Goal: Information Seeking & Learning: Learn about a topic

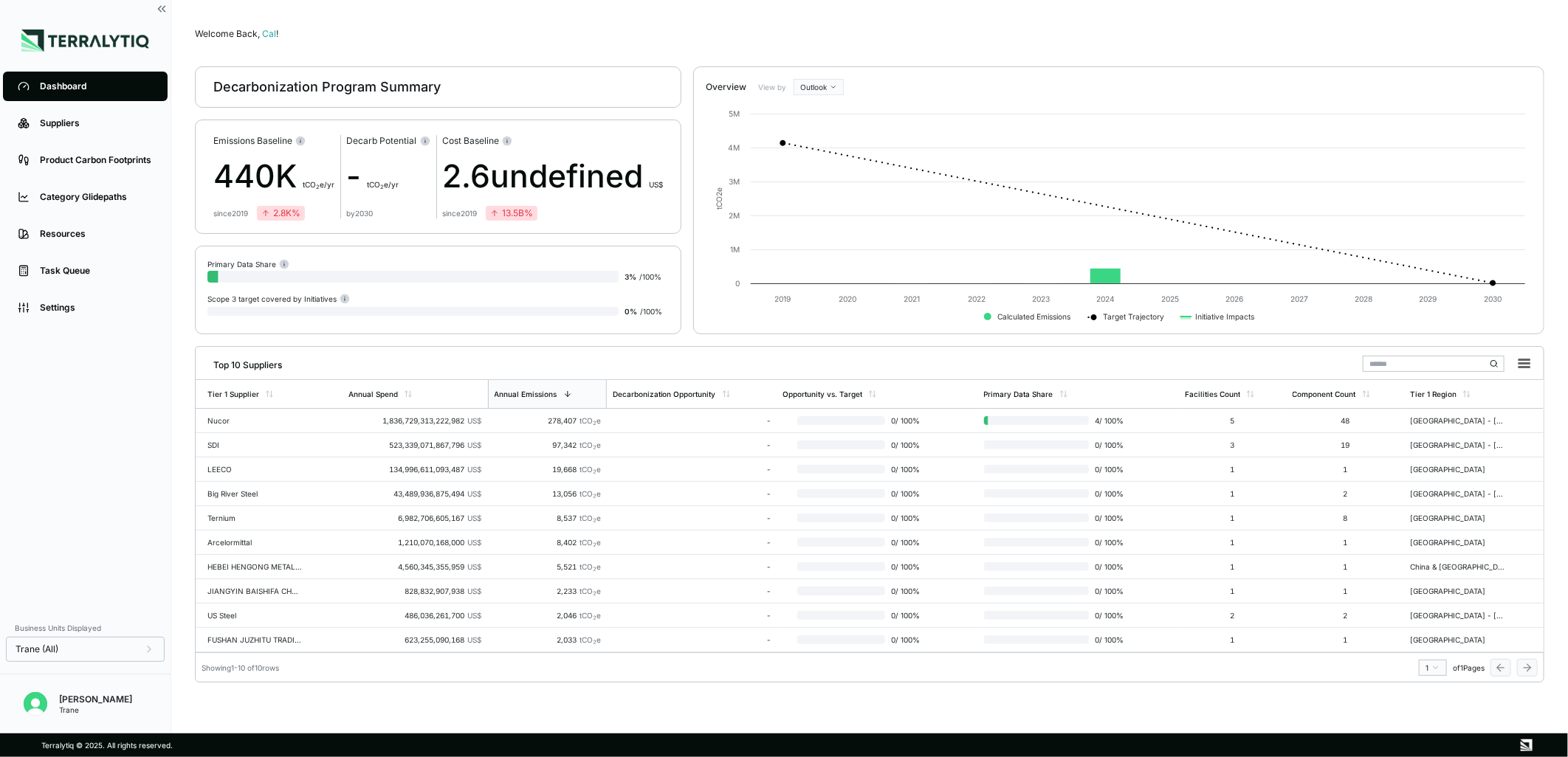
drag, startPoint x: 131, startPoint y: 402, endPoint x: 124, endPoint y: 406, distance: 8.1
click at [131, 402] on div "Dashboard Suppliers Product Carbon Footprints Category Glidepaths Resources Tas…" at bounding box center [85, 340] width 171 height 545
click at [223, 418] on div "Nucor" at bounding box center [254, 420] width 94 height 9
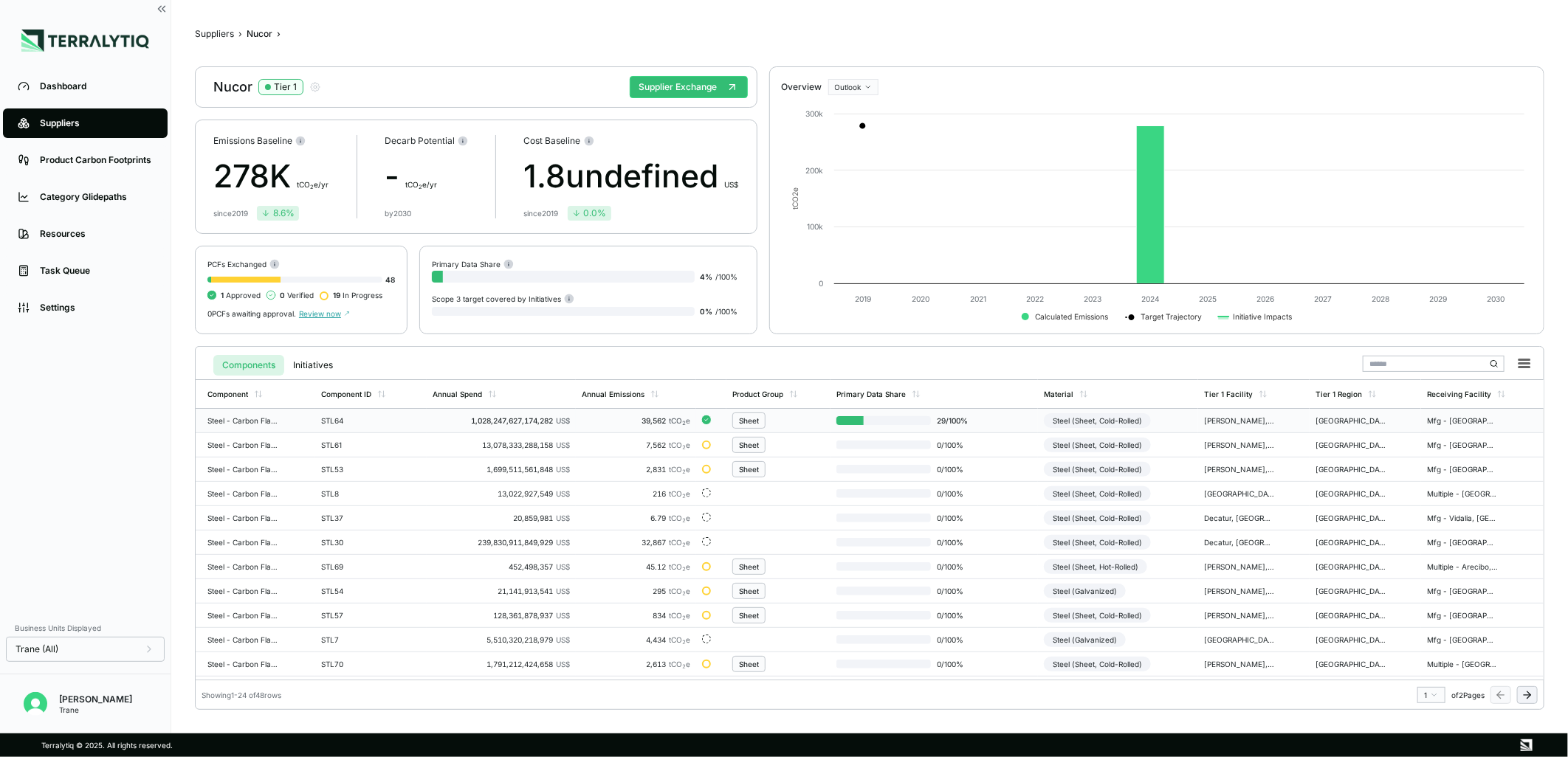
click at [247, 423] on div "Steel - Carbon Flat Roll - Sheet" at bounding box center [242, 420] width 71 height 9
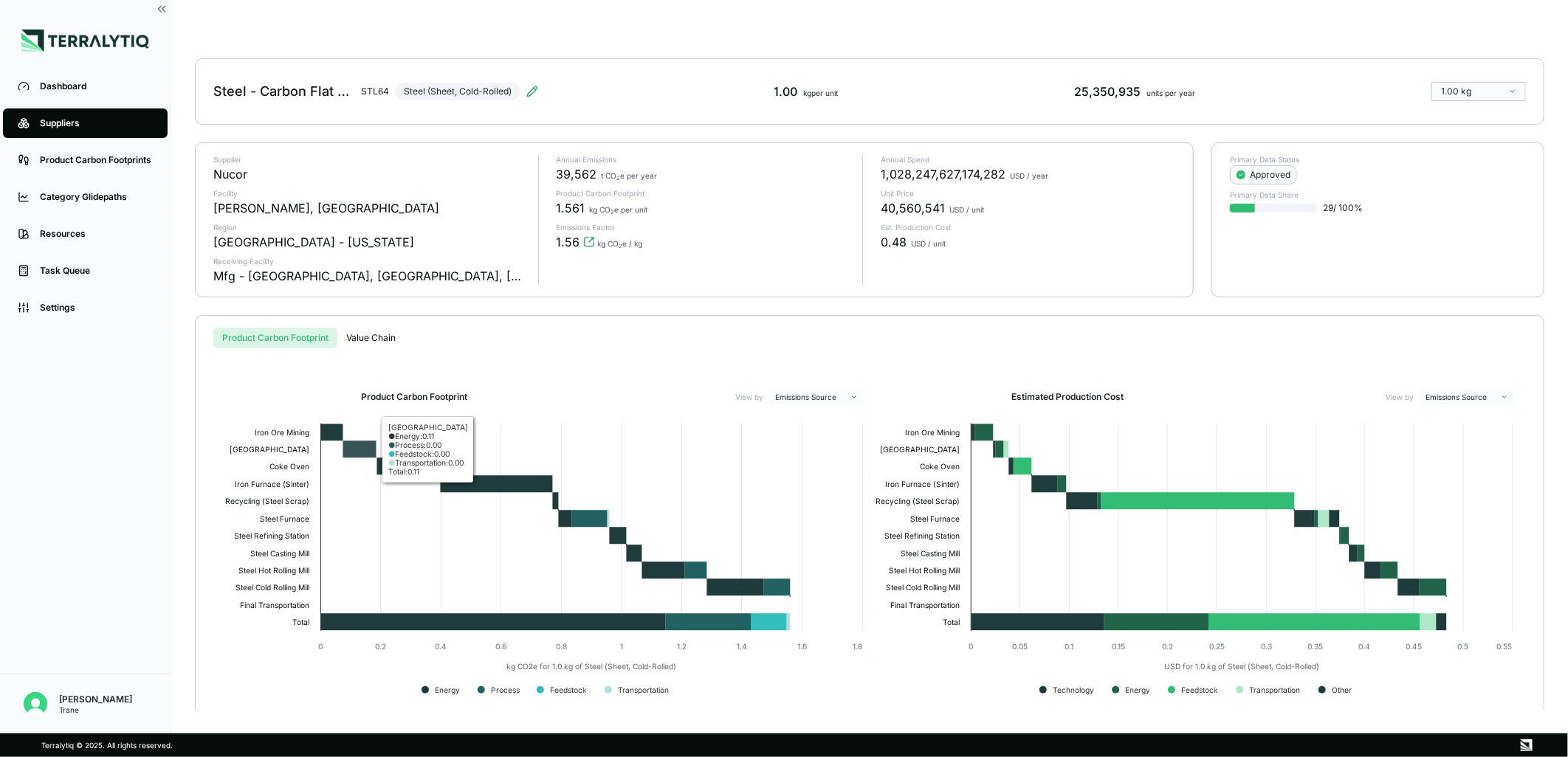
scroll to position [39, 0]
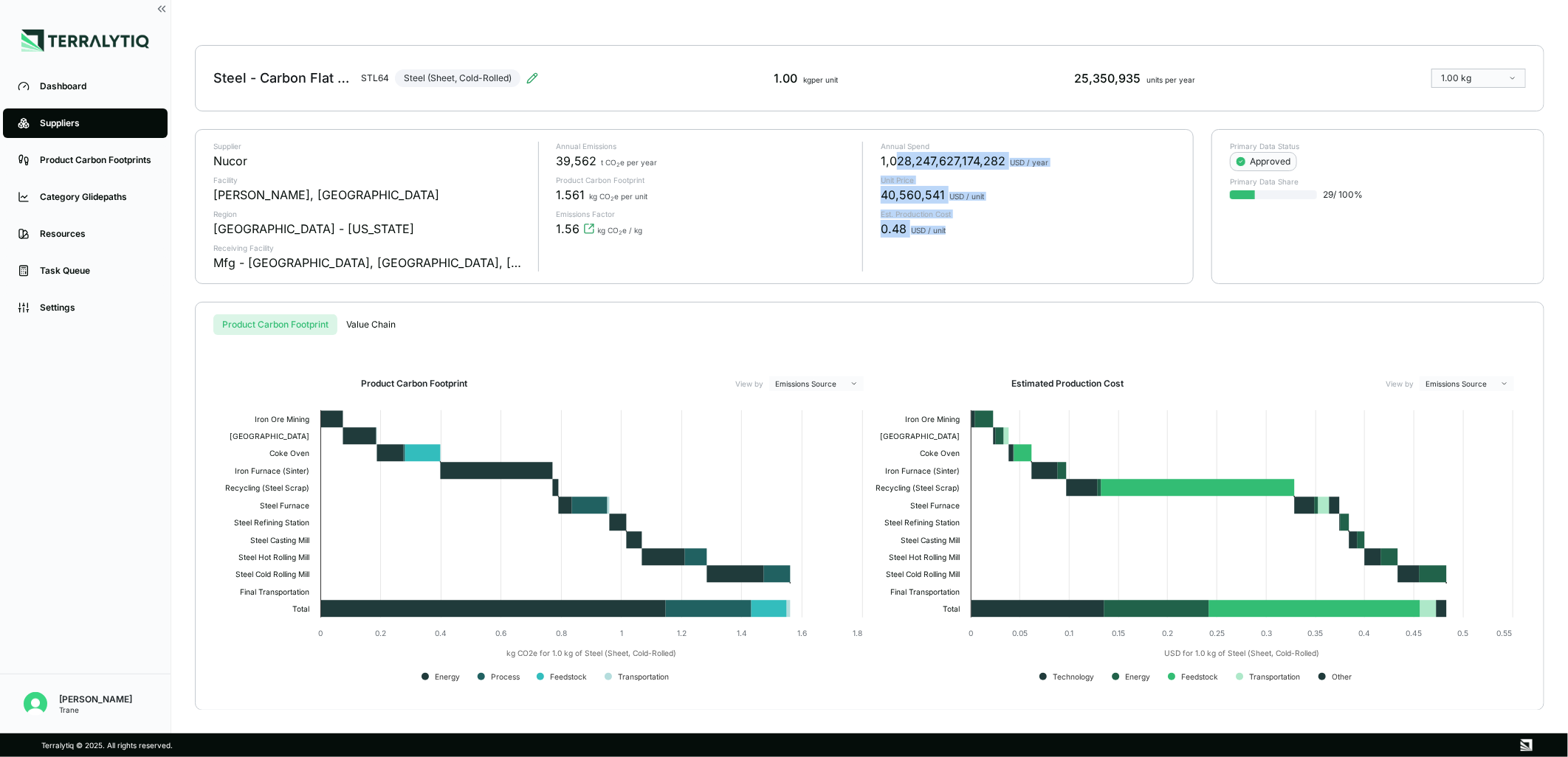
drag, startPoint x: 954, startPoint y: 227, endPoint x: 892, endPoint y: 149, distance: 99.6
click at [892, 149] on div "Annual Spend 1,028,247,627,174,282 USD / year Unit Price 40,560,541 USD / unit …" at bounding box center [1018, 206] width 312 height 130
drag, startPoint x: 892, startPoint y: 149, endPoint x: 999, endPoint y: 312, distance: 195.0
click at [999, 312] on div "Product Carbon Footprint Value Chain Product Carbon Footprint View by Emissions…" at bounding box center [869, 506] width 1350 height 409
click at [530, 76] on icon at bounding box center [532, 78] width 11 height 11
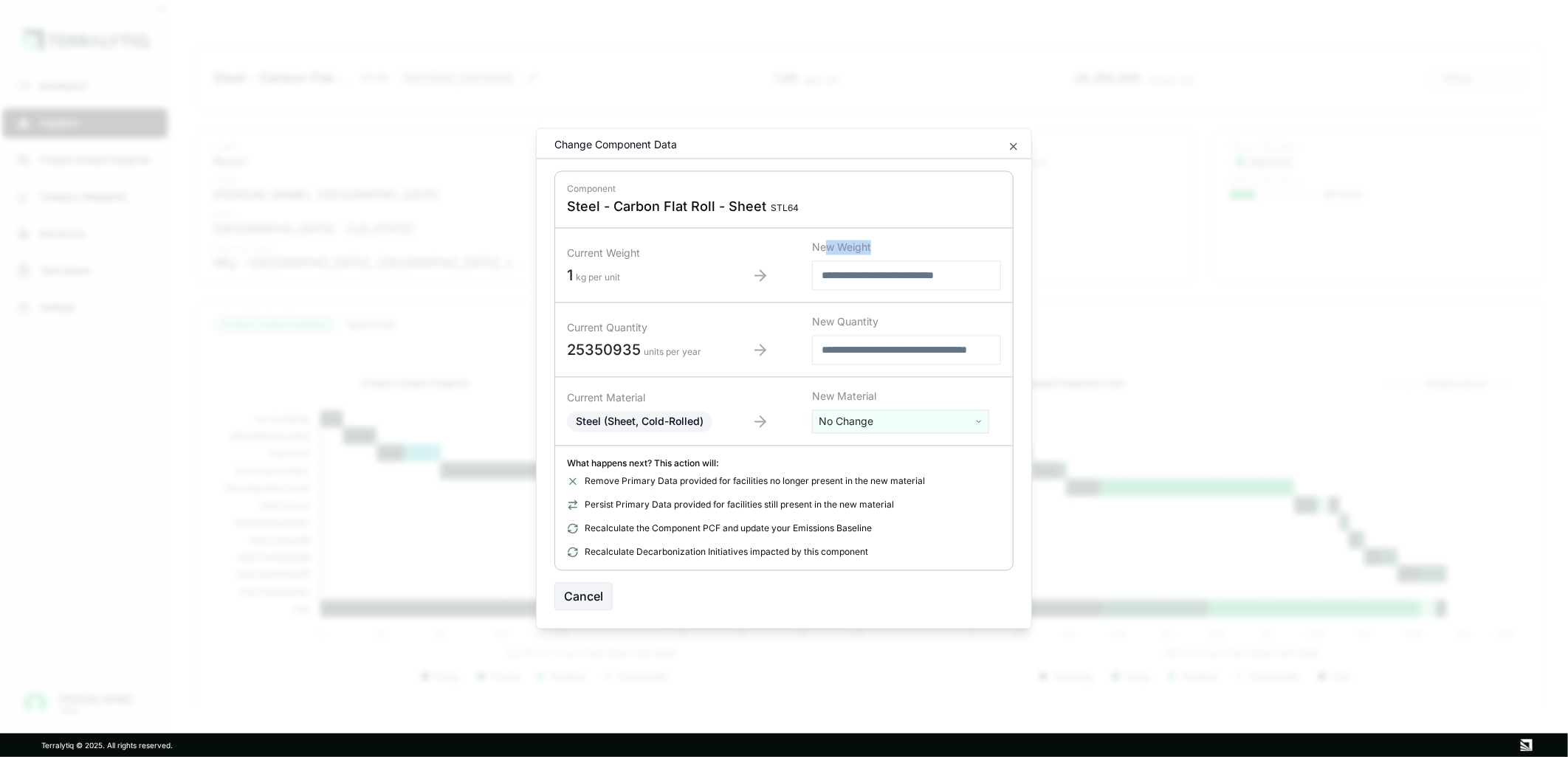
drag, startPoint x: 828, startPoint y: 253, endPoint x: 901, endPoint y: 282, distance: 78.5
click at [901, 282] on div "New Weight" at bounding box center [906, 265] width 189 height 50
click at [795, 310] on div "Current Quantity 25350935 units per year New Quantity" at bounding box center [784, 340] width 458 height 74
click at [883, 426] on html "Dashboard Suppliers Product Carbon Footprints Category Glidepaths Resources Tas…" at bounding box center [784, 378] width 1568 height 757
click at [769, 406] on html "Dashboard Suppliers Product Carbon Footprints Category Glidepaths Resources Tas…" at bounding box center [784, 378] width 1568 height 757
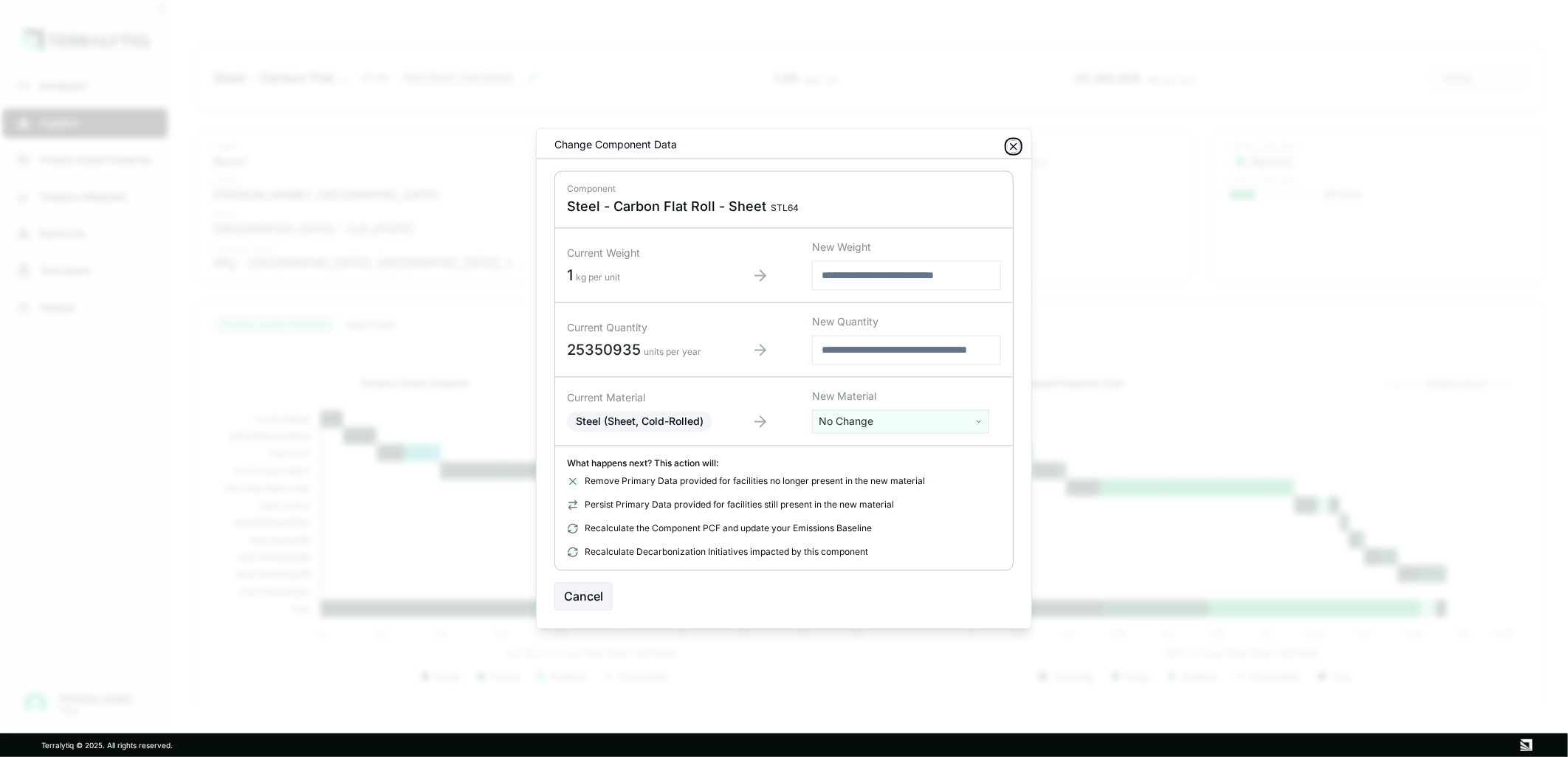
click at [1012, 142] on icon "button" at bounding box center [1013, 146] width 11 height 11
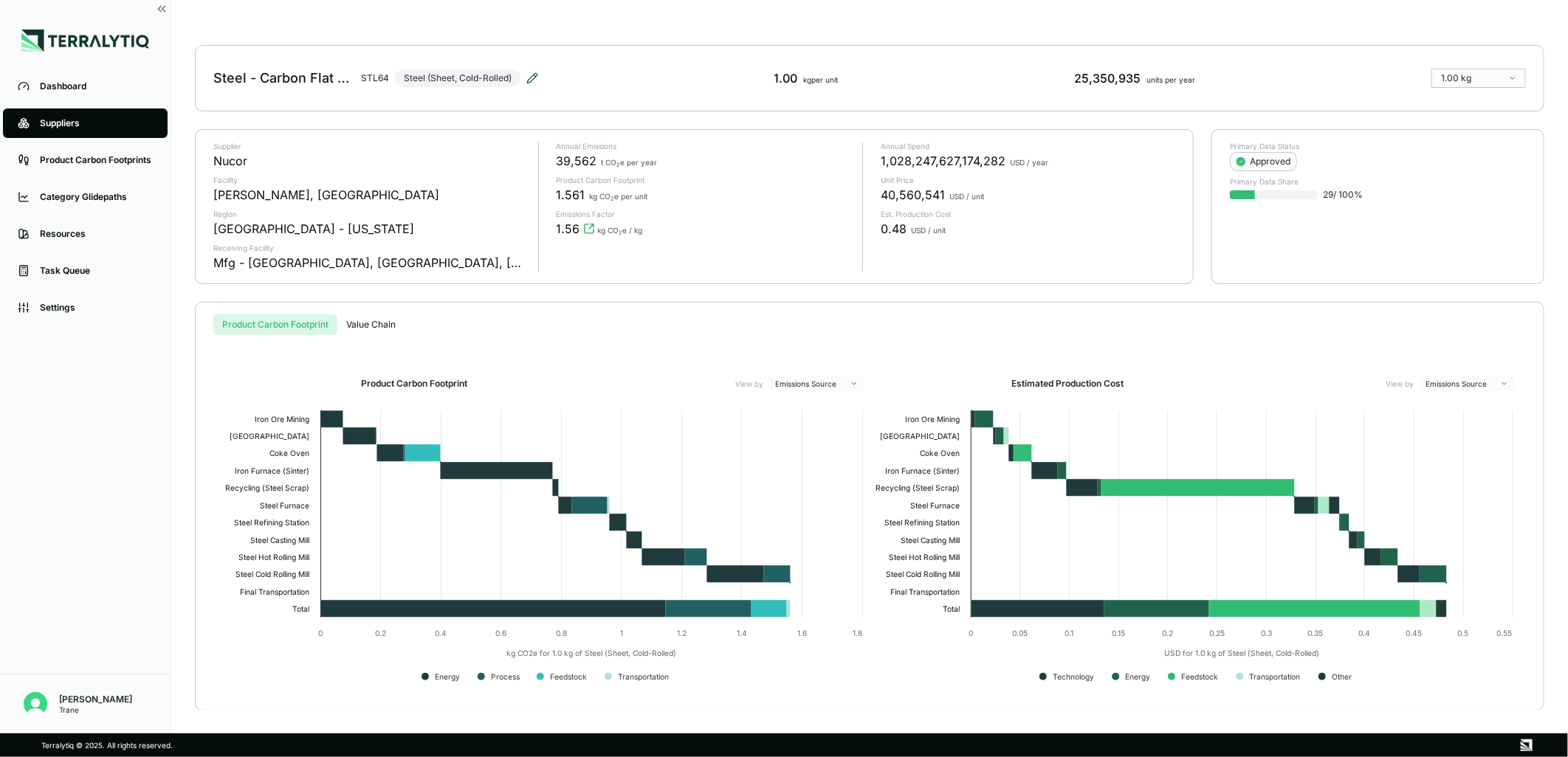
click at [538, 78] on icon at bounding box center [532, 78] width 11 height 11
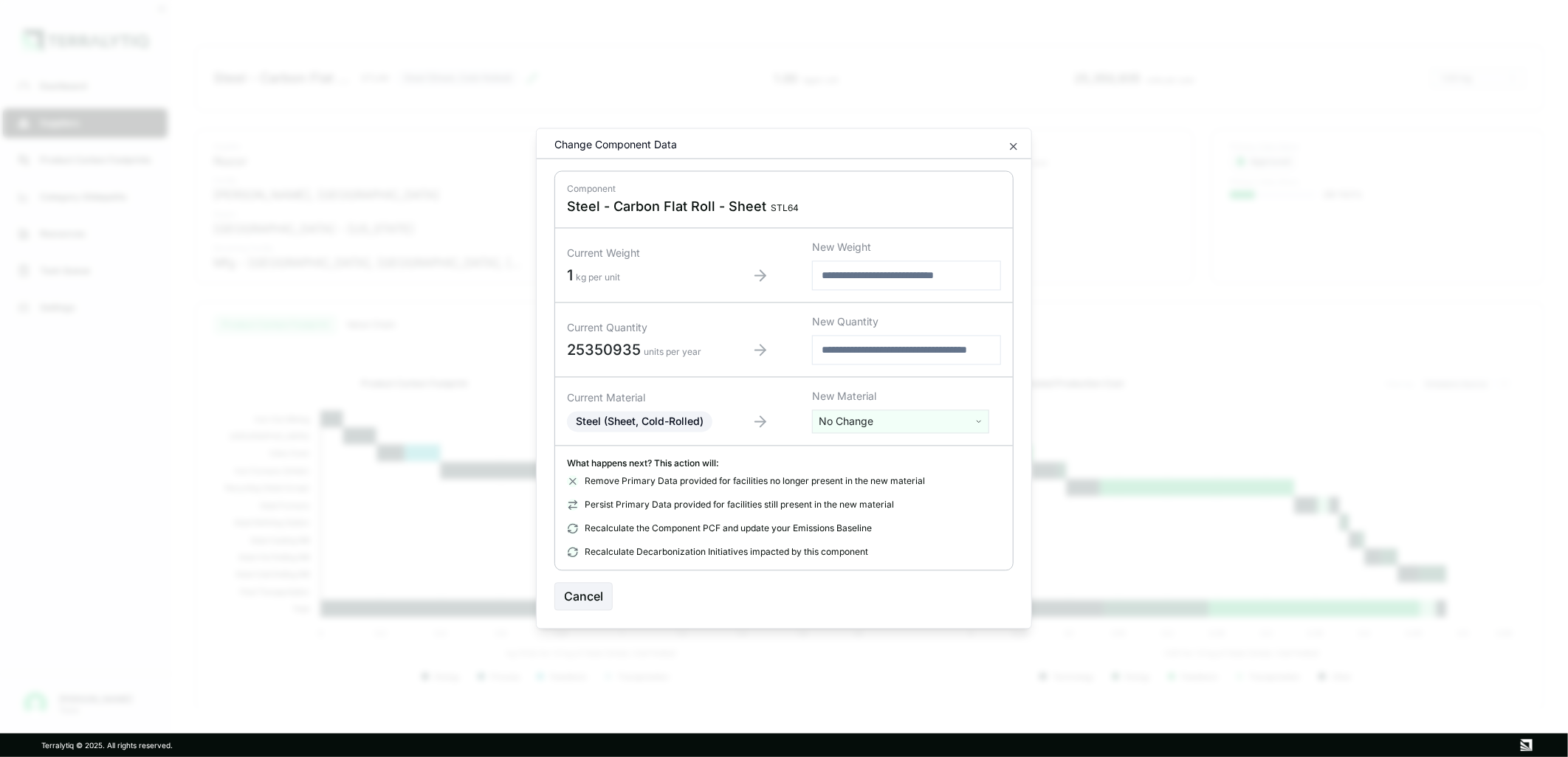
click at [565, 281] on div "Current Weight 1 kg per unit New Weight" at bounding box center [784, 266] width 458 height 74
drag, startPoint x: 564, startPoint y: 276, endPoint x: 637, endPoint y: 277, distance: 73.0
click at [637, 277] on div "Current Weight 1 kg per unit New Weight" at bounding box center [784, 266] width 458 height 74
drag, startPoint x: 637, startPoint y: 277, endPoint x: 644, endPoint y: 287, distance: 12.2
click at [644, 287] on div "Current Weight 1 kg per unit New Weight" at bounding box center [784, 266] width 458 height 74
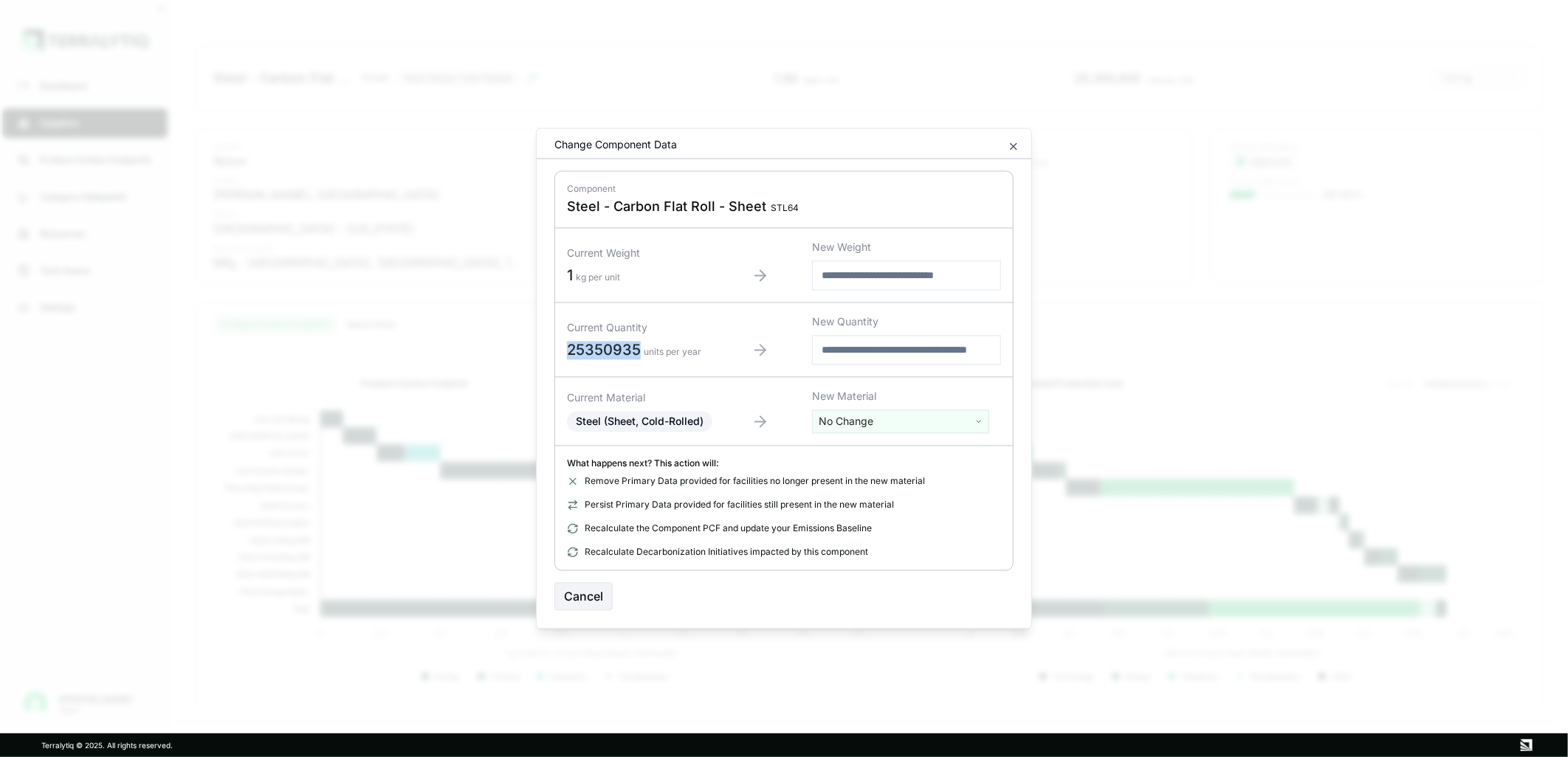
drag, startPoint x: 642, startPoint y: 357, endPoint x: 535, endPoint y: 350, distance: 107.2
click at [536, 350] on div "Material Edit Change Component Data Component Steel - Carbon Flat Roll - Sheet …" at bounding box center [784, 379] width 496 height 502
click at [1011, 149] on icon "button" at bounding box center [1013, 147] width 6 height 6
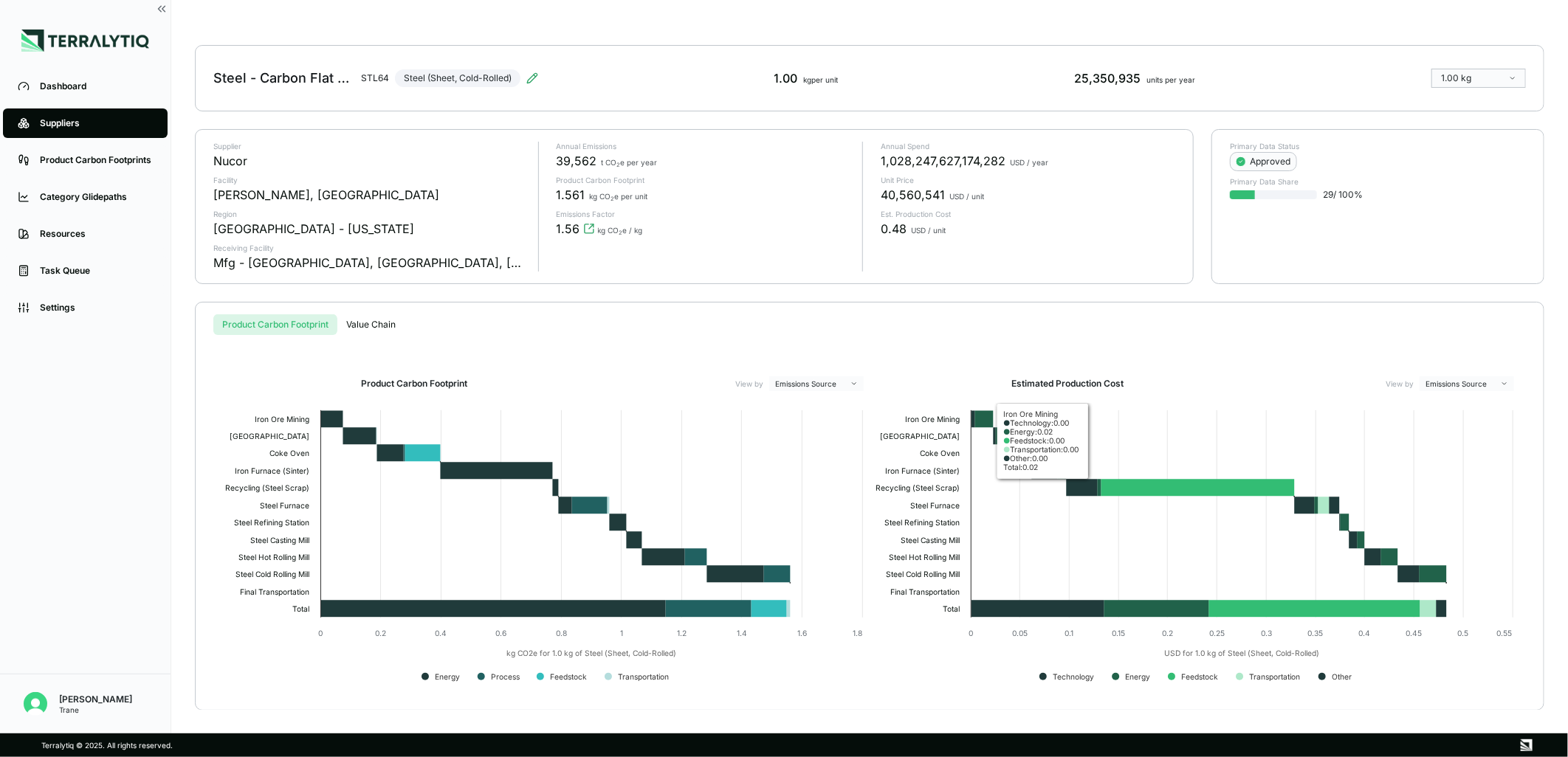
click at [950, 299] on div "Suppliers › Nucor › Steel - Carbon Flat Roll - Sheet › Steel - Carbon Flat Roll…" at bounding box center [869, 367] width 1350 height 687
click at [54, 89] on div "Dashboard" at bounding box center [96, 86] width 113 height 11
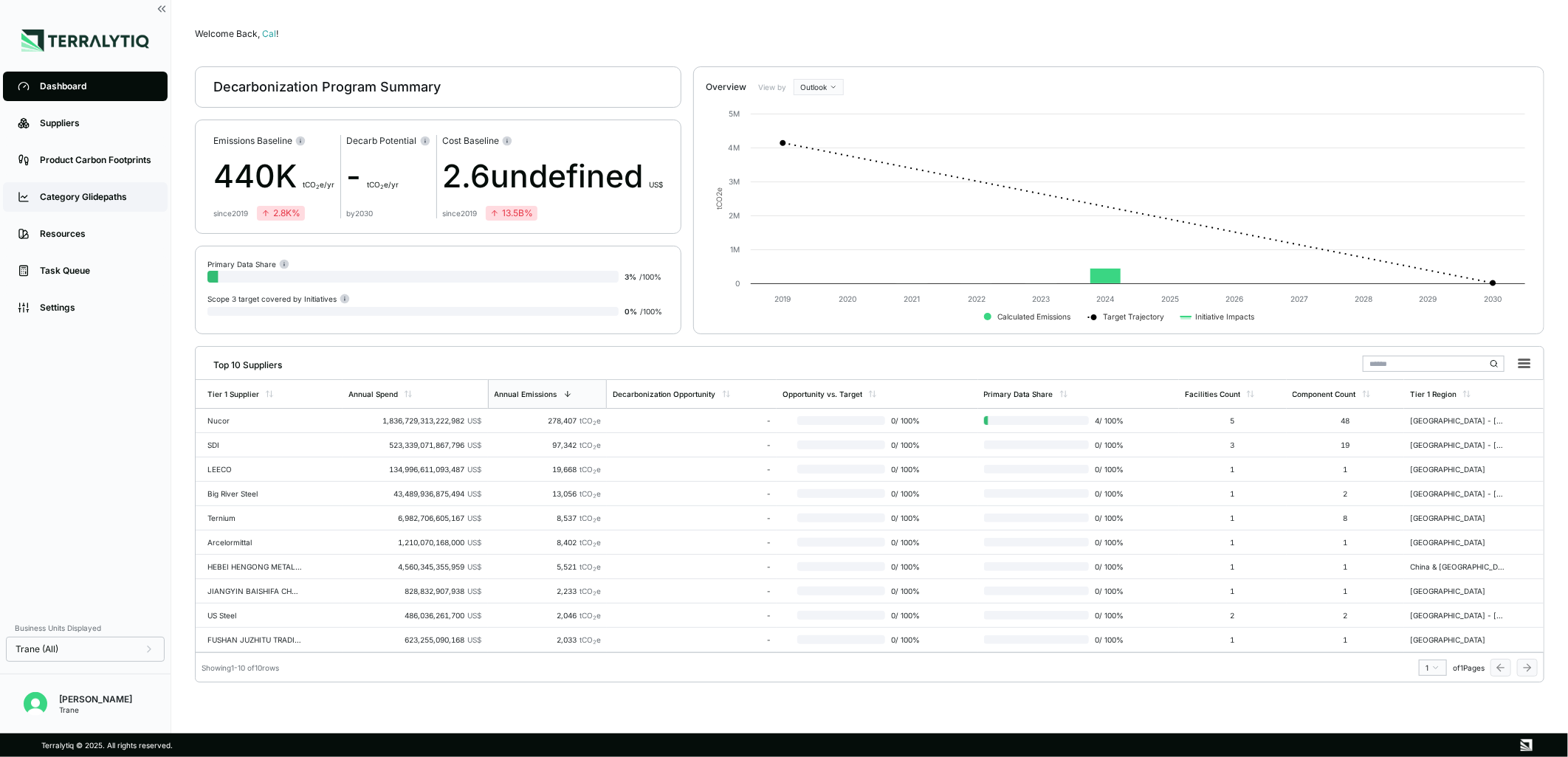
click at [54, 196] on div "Category Glidepaths" at bounding box center [96, 197] width 113 height 11
